Goal: Check status: Check status

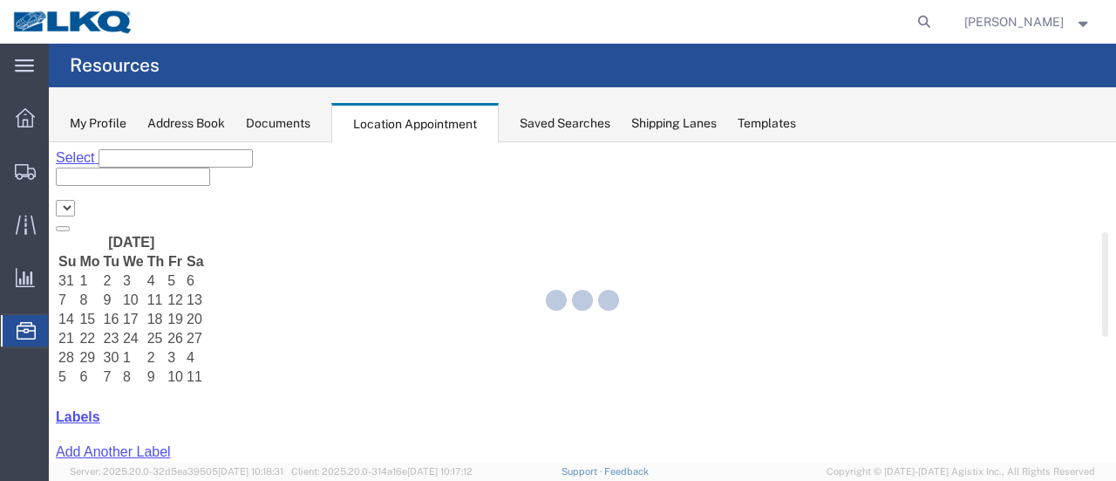
select select "28712"
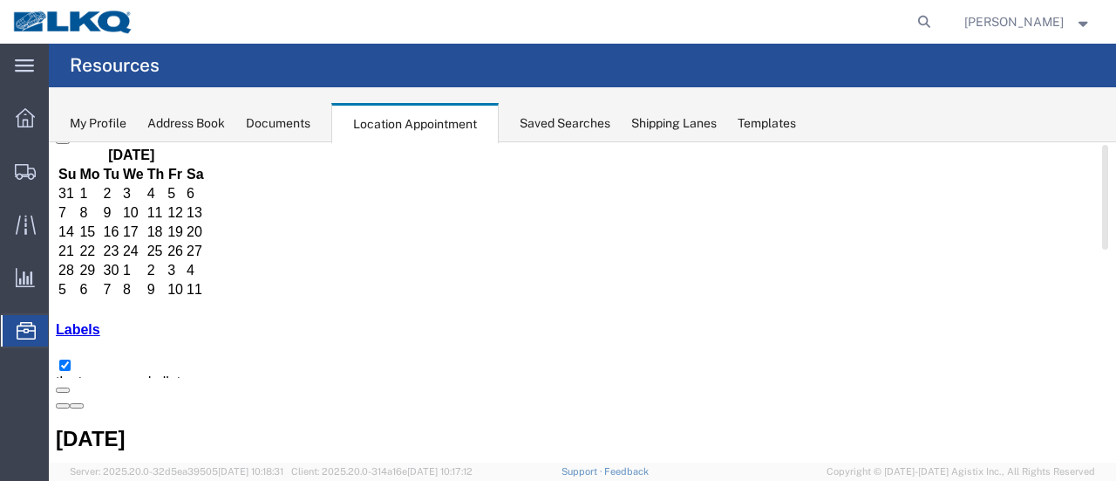
scroll to position [174, 0]
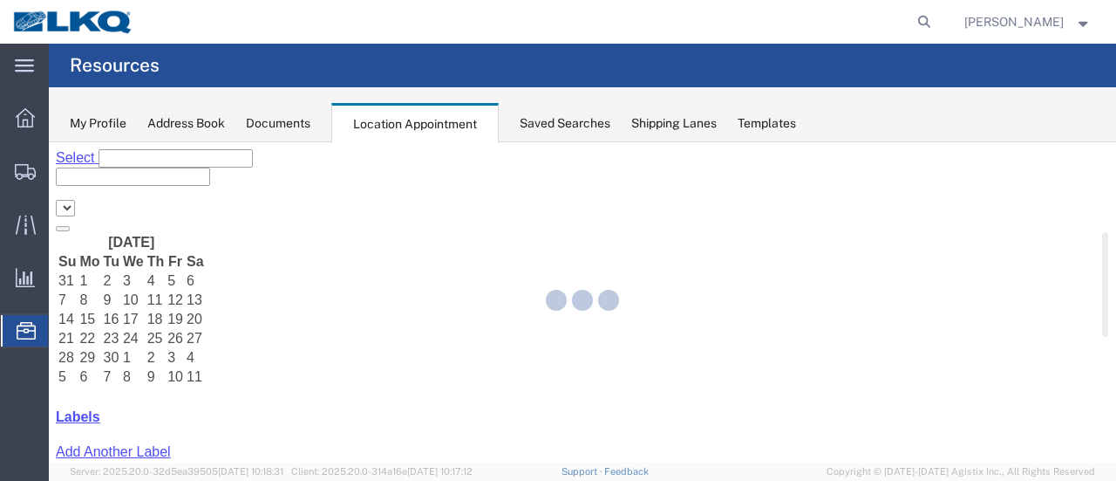
select select "28712"
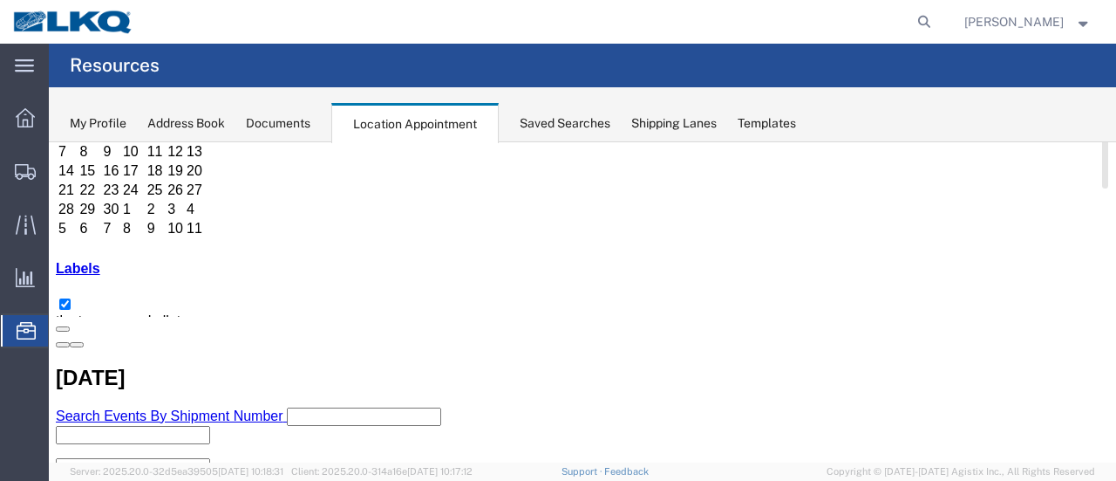
scroll to position [174, 0]
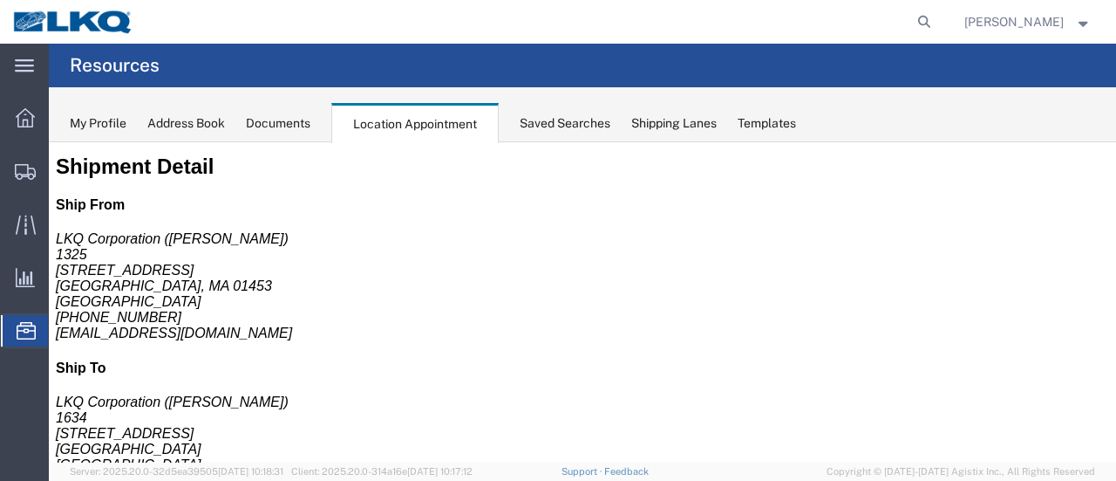
scroll to position [0, 0]
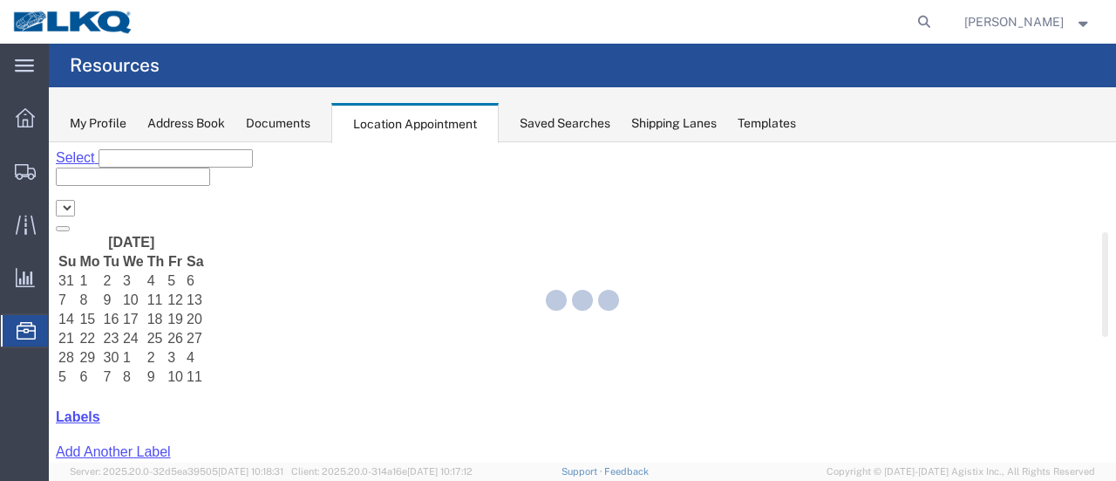
select select "28712"
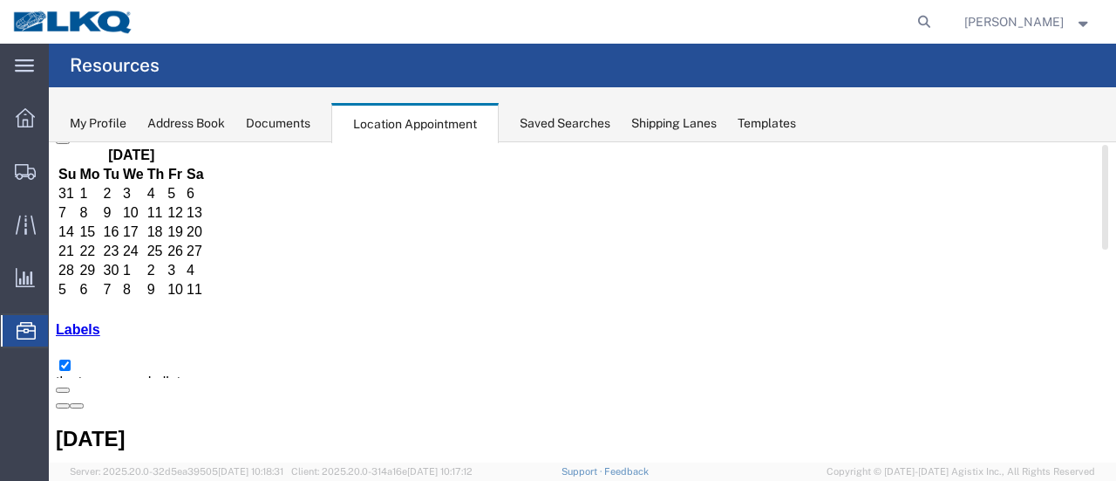
scroll to position [174, 0]
